Goal: Task Accomplishment & Management: Manage account settings

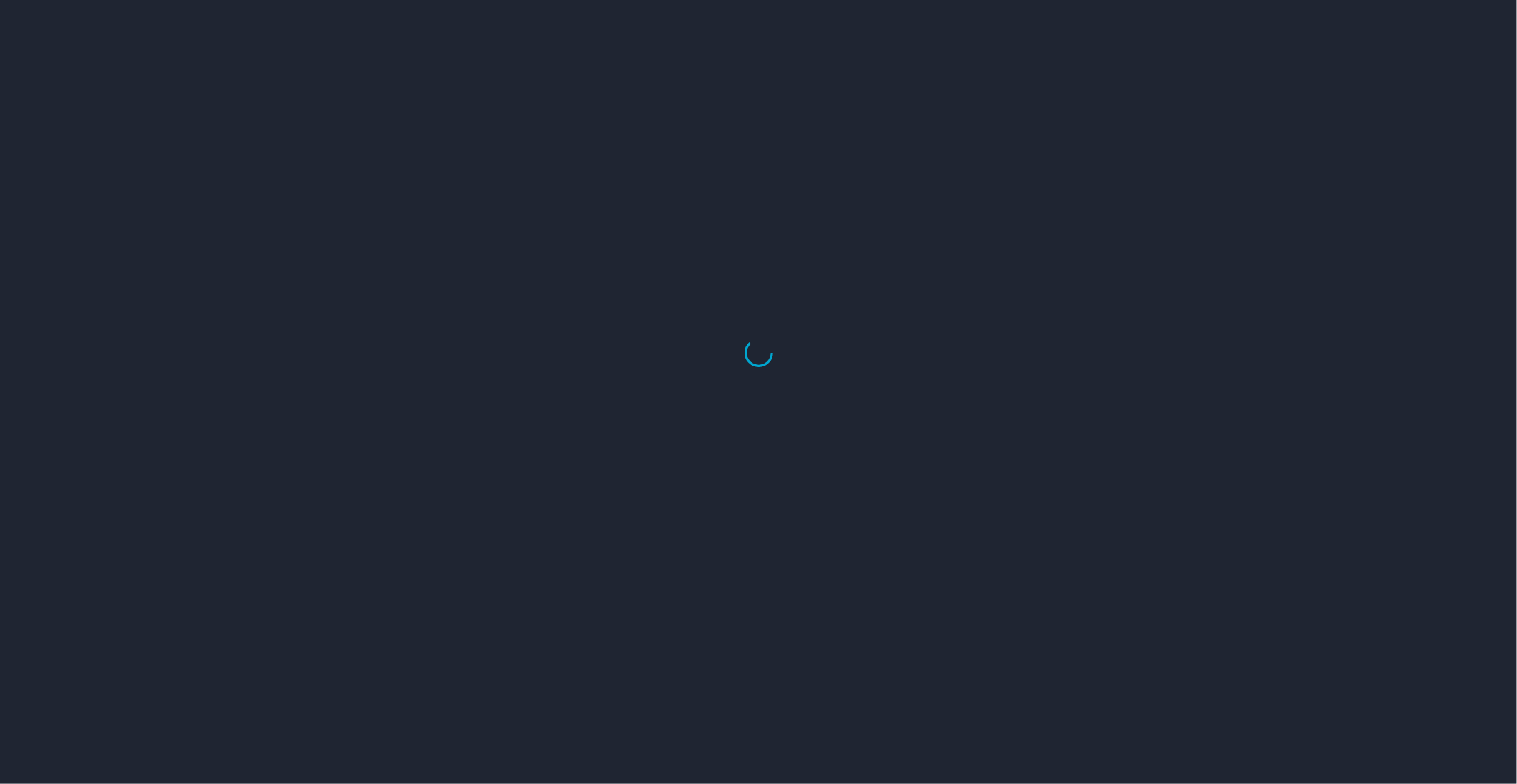
select select "US"
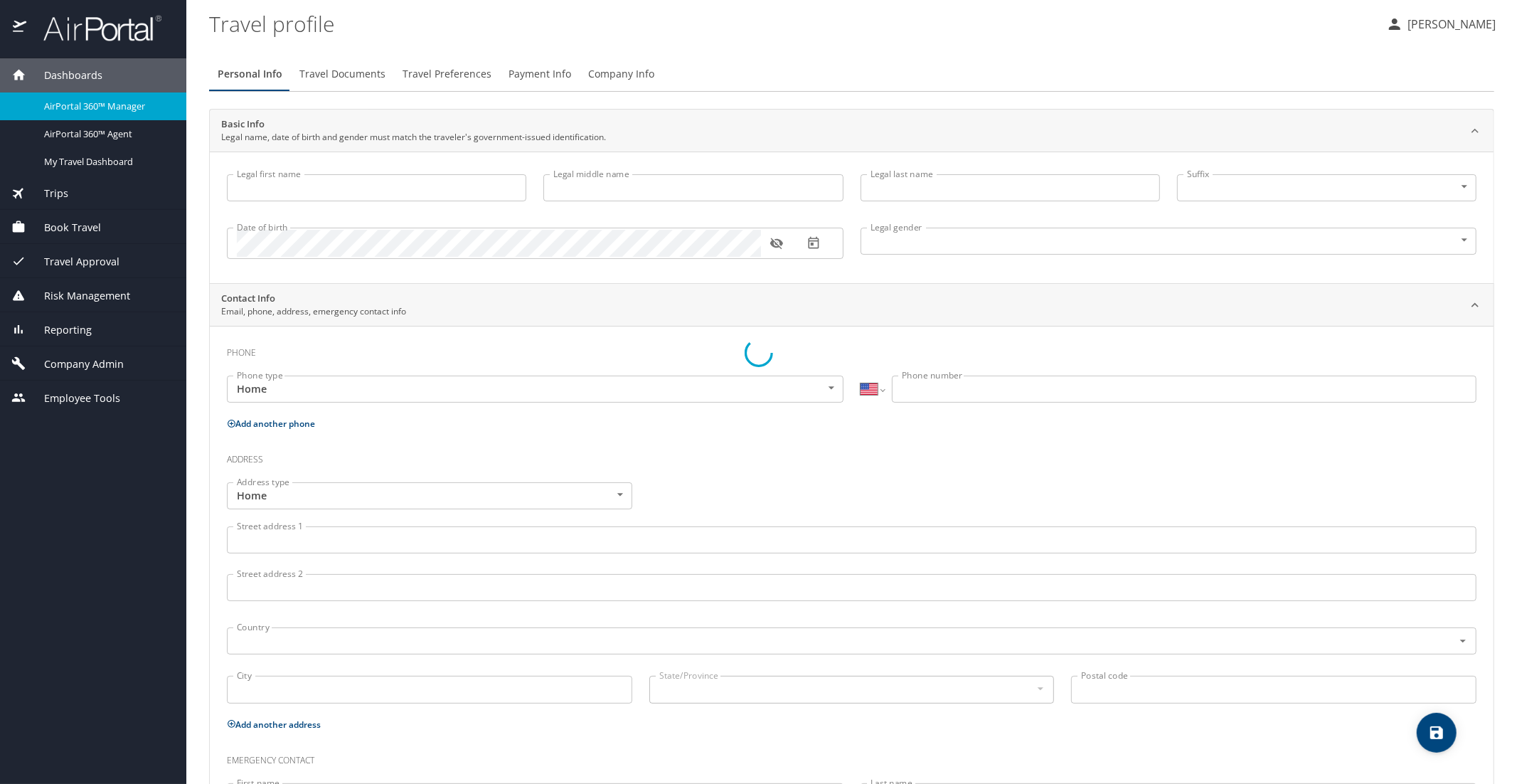
select select "US"
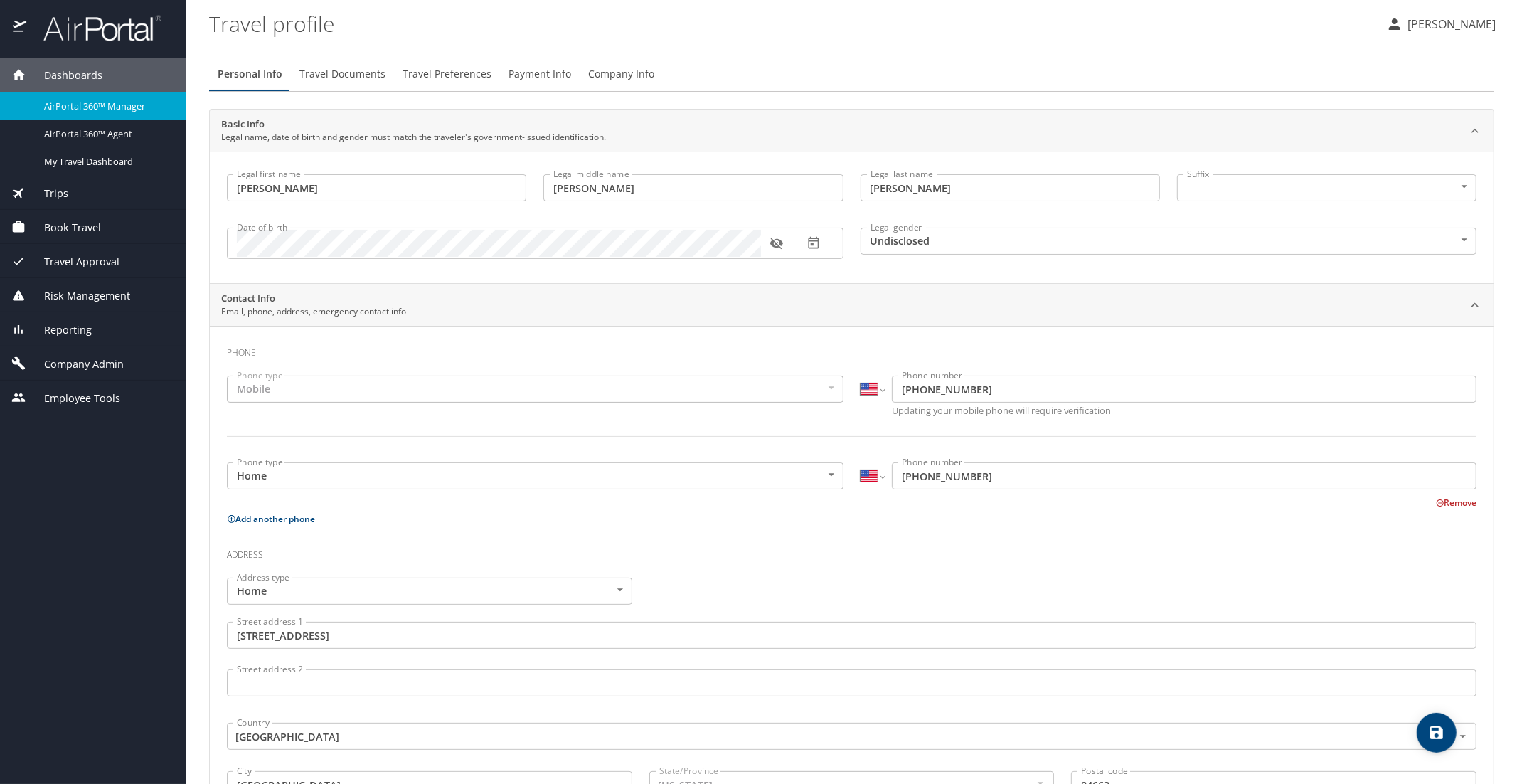
type input "[PERSON_NAME]"
type input "Undisclosed"
type input "[PERSON_NAME]"
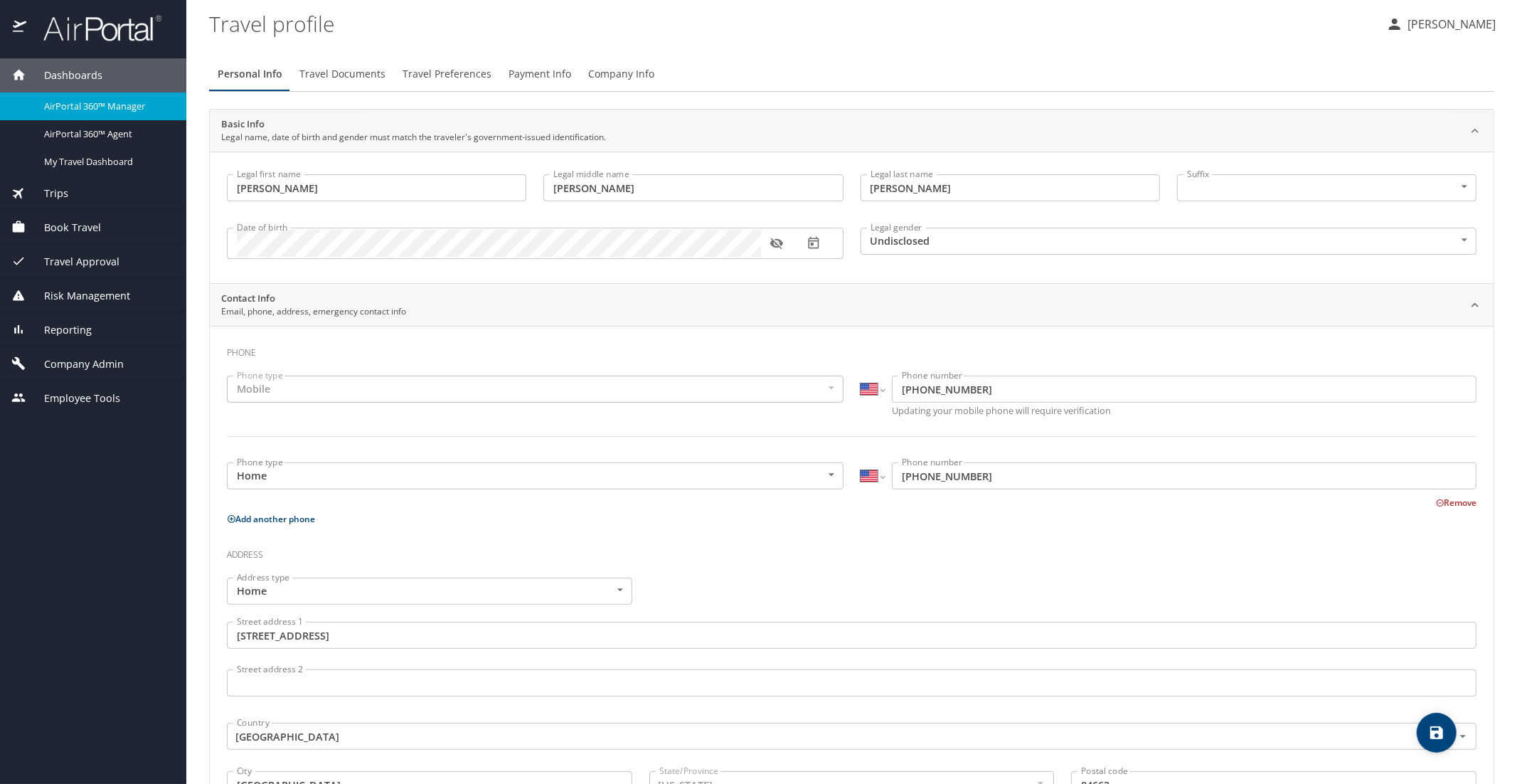
type input "[PERSON_NAME]"
type input "[PHONE_NUMBER]"
click at [80, 109] on span "AirPortal 360™ Manager" at bounding box center [107, 107] width 125 height 14
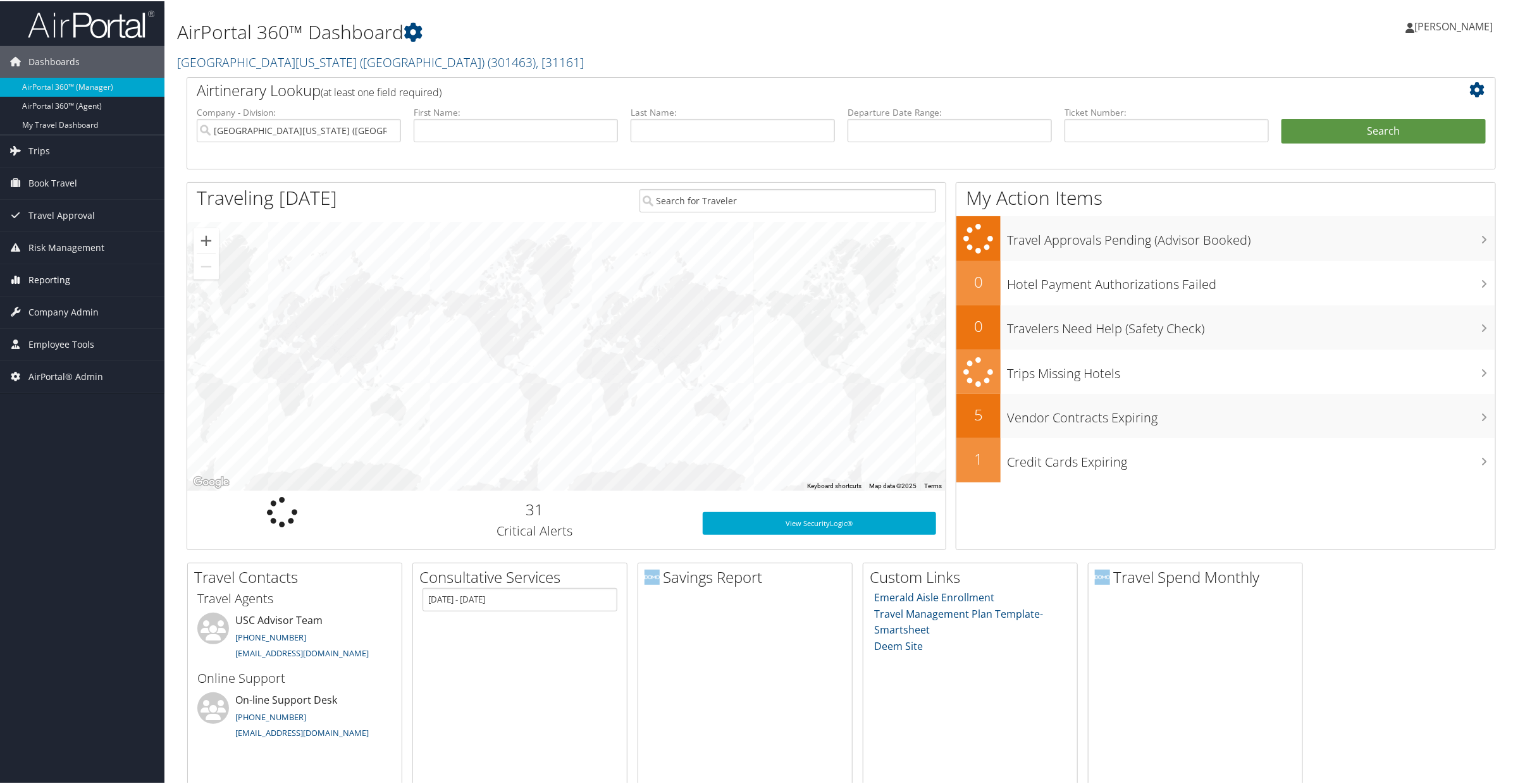
click at [55, 284] on span "Reporting" at bounding box center [49, 279] width 42 height 32
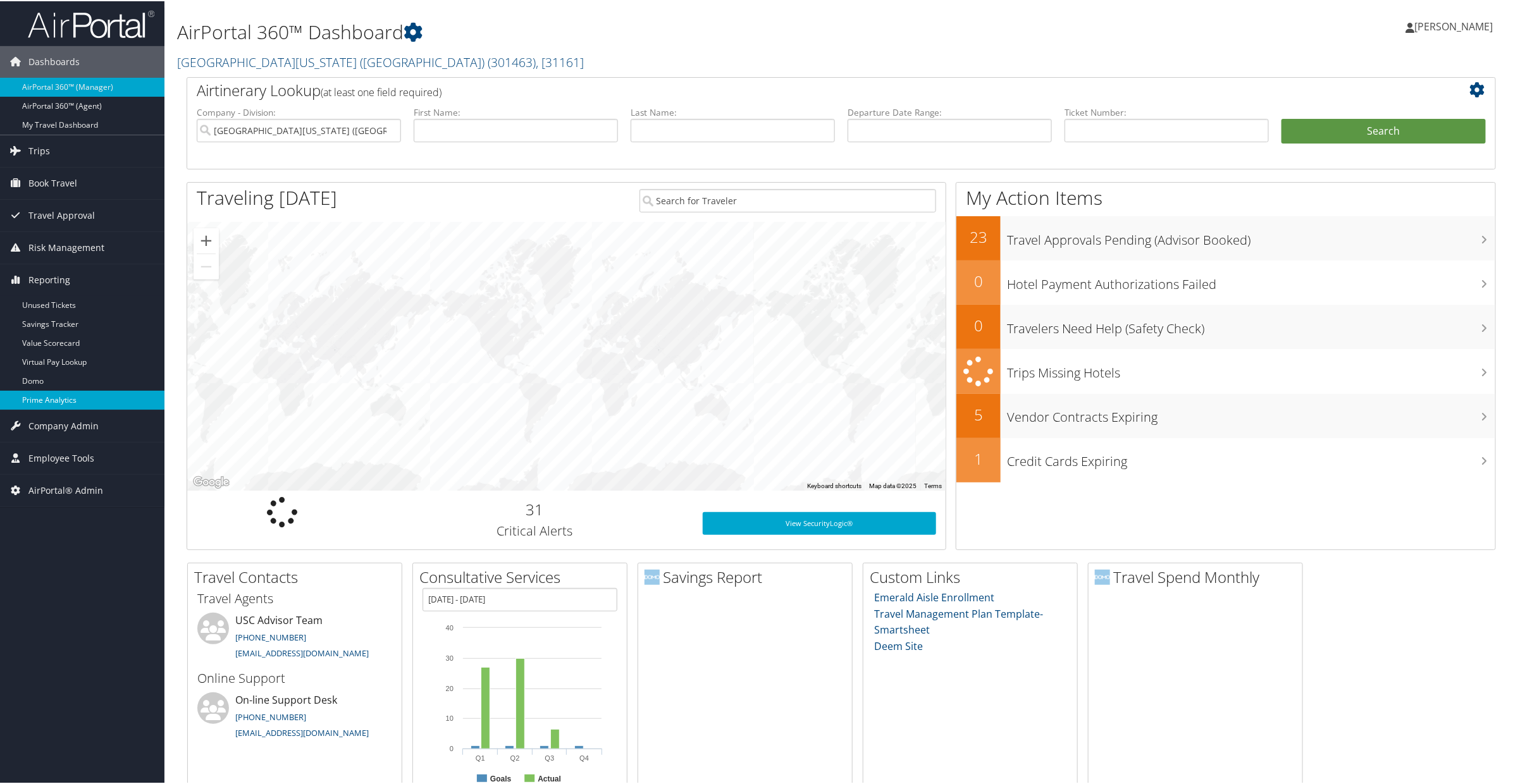
click at [40, 397] on link "Prime Analytics" at bounding box center [82, 399] width 164 height 19
